Goal: Communication & Community: Answer question/provide support

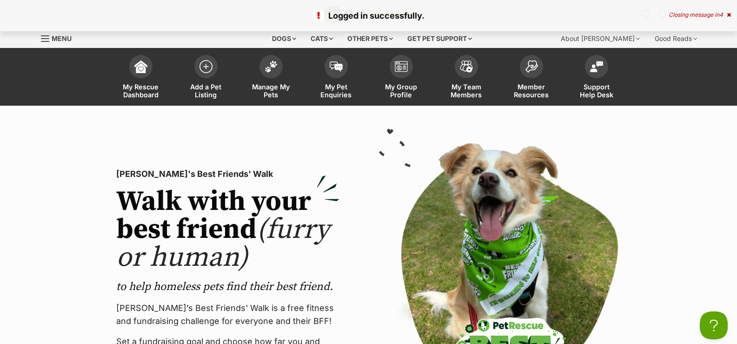
click at [717, 13] on div "Closing message in 4" at bounding box center [700, 15] width 62 height 7
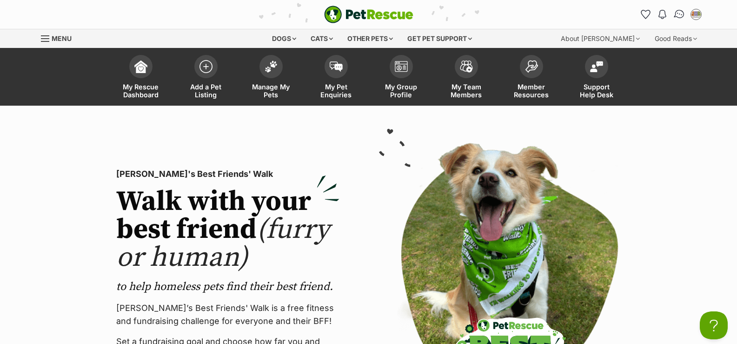
click at [680, 13] on img "Conversations" at bounding box center [679, 14] width 13 height 12
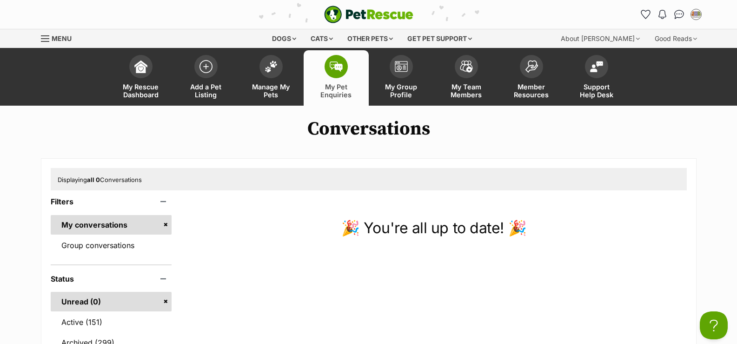
scroll to position [47, 0]
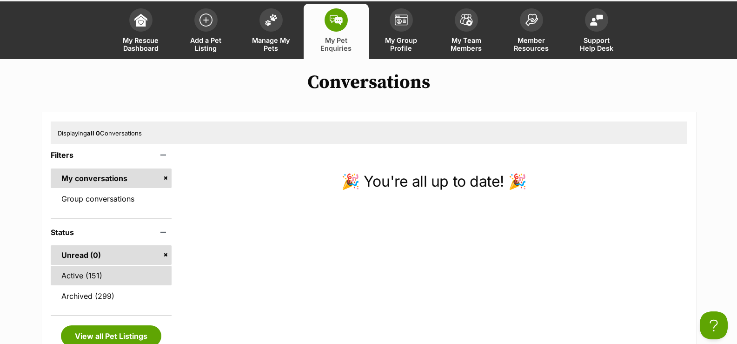
click at [93, 273] on link "Active (151)" at bounding box center [111, 276] width 121 height 20
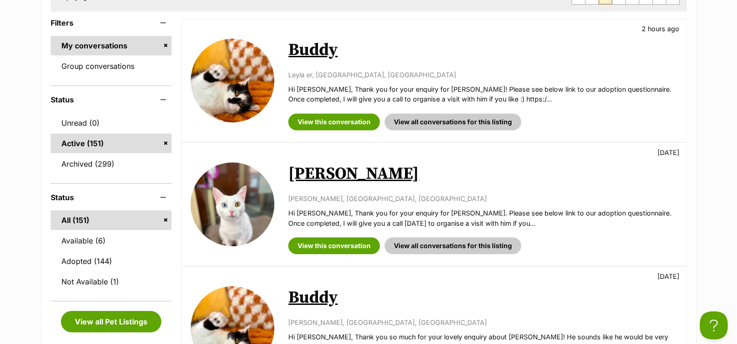
scroll to position [233, 0]
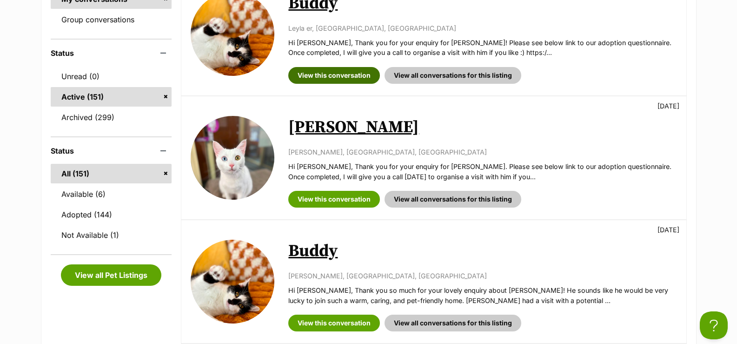
click at [327, 77] on link "View this conversation" at bounding box center [334, 75] width 92 height 17
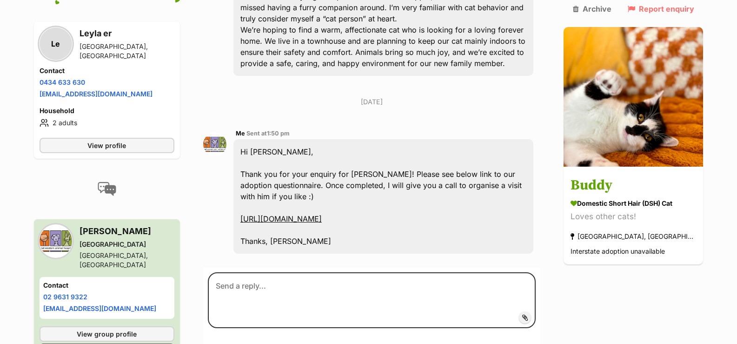
scroll to position [278, 0]
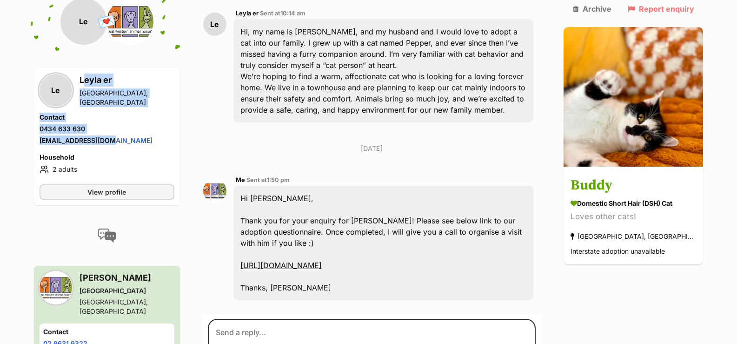
drag, startPoint x: 80, startPoint y: 72, endPoint x: 121, endPoint y: 124, distance: 66.5
click at [121, 124] on div "Le Leyla er South Wentworthville, NSW Contact Phone number Phone number 0434 63…" at bounding box center [107, 125] width 135 height 103
copy div "Leyla er South Wentworthville, NSW Contact Phone number Phone number 0434 633 6…"
